Goal: Information Seeking & Learning: Learn about a topic

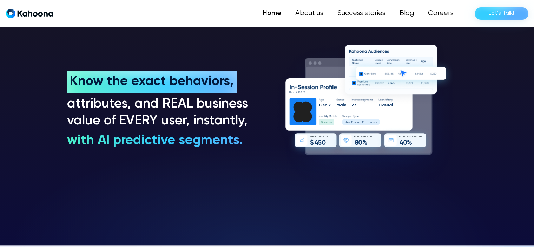
scroll to position [531, 0]
drag, startPoint x: 368, startPoint y: 111, endPoint x: 320, endPoint y: 127, distance: 50.4
click at [320, 127] on g "U s e r # 4 8 , 5 2 0 S u c c e s s M a l e 2 3 4 5 0 $ I m p u l s i v e S [PE…" at bounding box center [318, 119] width 286 height 276
click at [417, 103] on image at bounding box center [391, 72] width 112 height 70
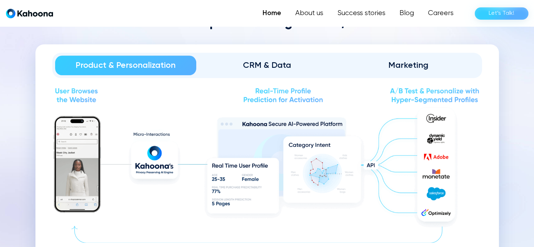
scroll to position [779, 0]
click at [270, 70] on link "CRM & Data" at bounding box center [267, 65] width 142 height 20
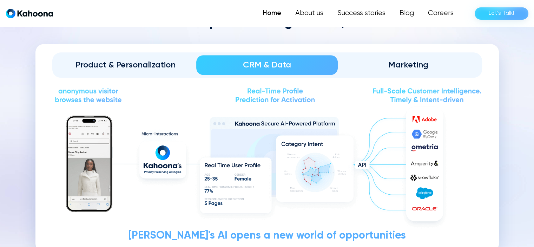
click at [424, 65] on div "Marketing" at bounding box center [409, 64] width 122 height 11
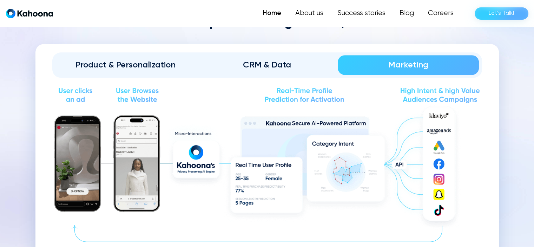
click at [283, 64] on div "CRM & Data" at bounding box center [267, 64] width 122 height 11
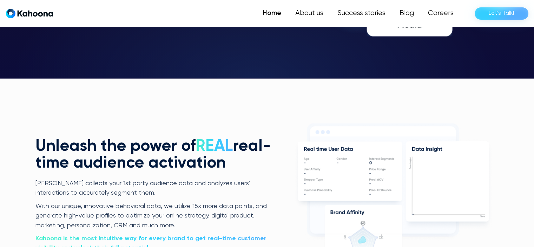
scroll to position [1301, 0]
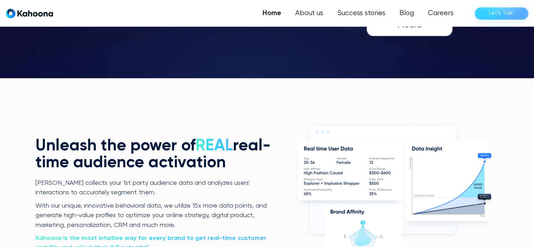
drag, startPoint x: 356, startPoint y: 180, endPoint x: 327, endPoint y: 174, distance: 28.9
drag, startPoint x: 327, startPoint y: 174, endPoint x: 386, endPoint y: 201, distance: 64.9
drag, startPoint x: 386, startPoint y: 201, endPoint x: 353, endPoint y: 166, distance: 49.0
click at [353, 166] on icon at bounding box center [350, 171] width 104 height 60
drag, startPoint x: 387, startPoint y: 187, endPoint x: 427, endPoint y: 214, distance: 48.5
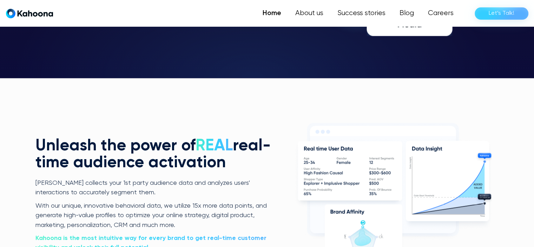
drag, startPoint x: 427, startPoint y: 214, endPoint x: 468, endPoint y: 171, distance: 59.9
click at [468, 171] on icon at bounding box center [448, 181] width 84 height 80
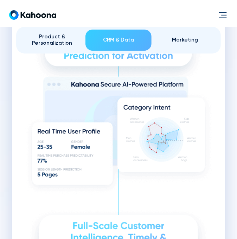
scroll to position [1173, 0]
click at [53, 42] on div "Product & Personalization" at bounding box center [52, 40] width 61 height 13
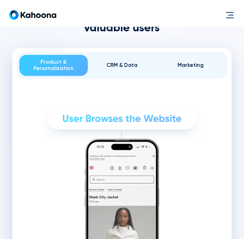
scroll to position [742, 0]
